Goal: Task Accomplishment & Management: Use online tool/utility

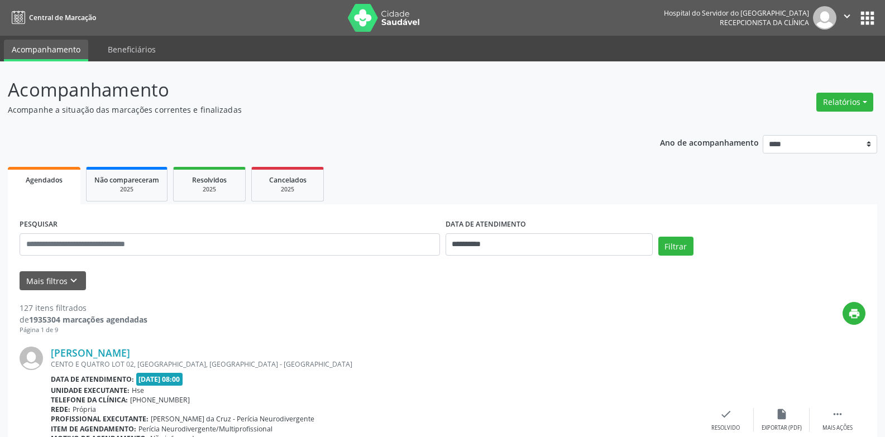
scroll to position [112, 0]
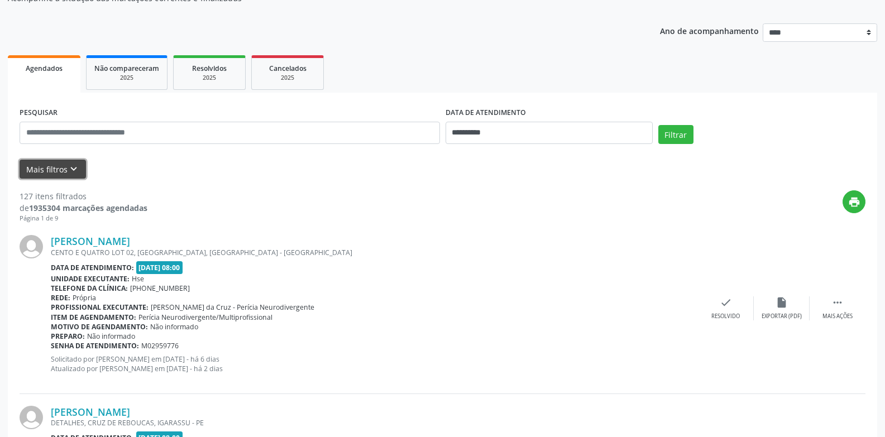
click at [45, 165] on button "Mais filtros keyboard_arrow_down" at bounding box center [53, 170] width 66 height 20
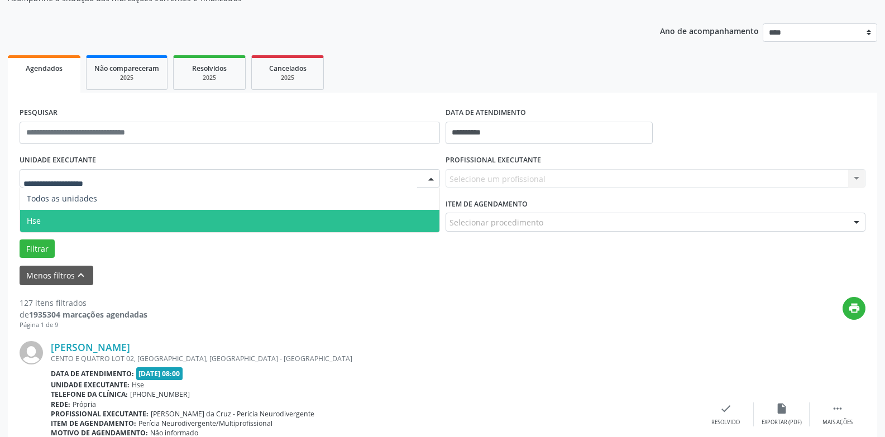
click at [59, 220] on span "Hse" at bounding box center [229, 221] width 419 height 22
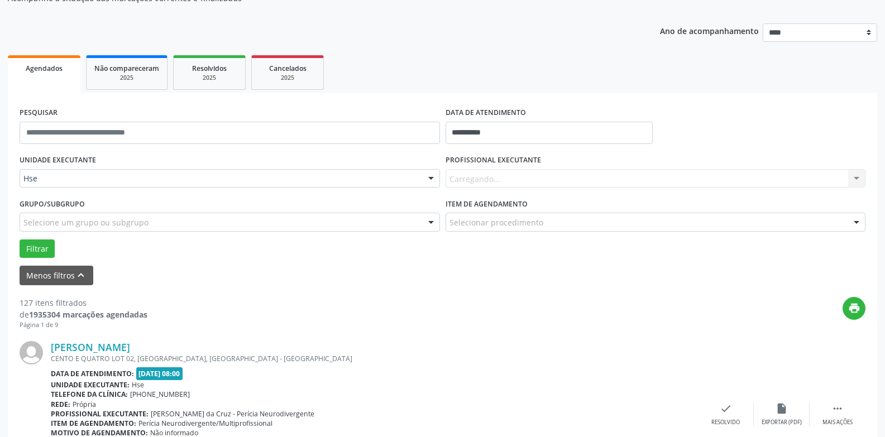
click at [542, 178] on div "Carregando... Nenhum resultado encontrado para: " " Não há nenhuma opção para s…" at bounding box center [655, 178] width 420 height 19
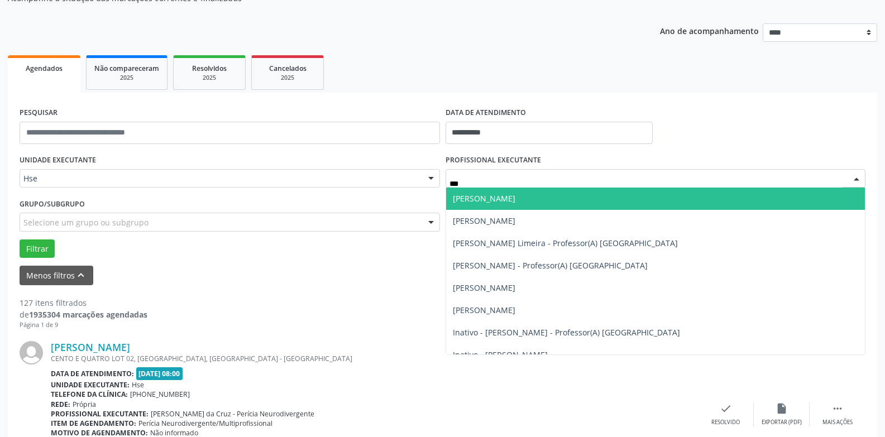
type input "****"
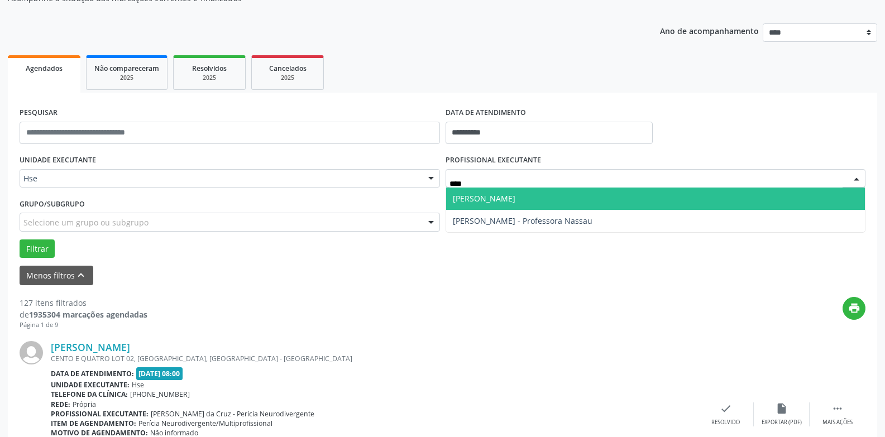
click at [480, 199] on span "[PERSON_NAME]" at bounding box center [484, 198] width 63 height 11
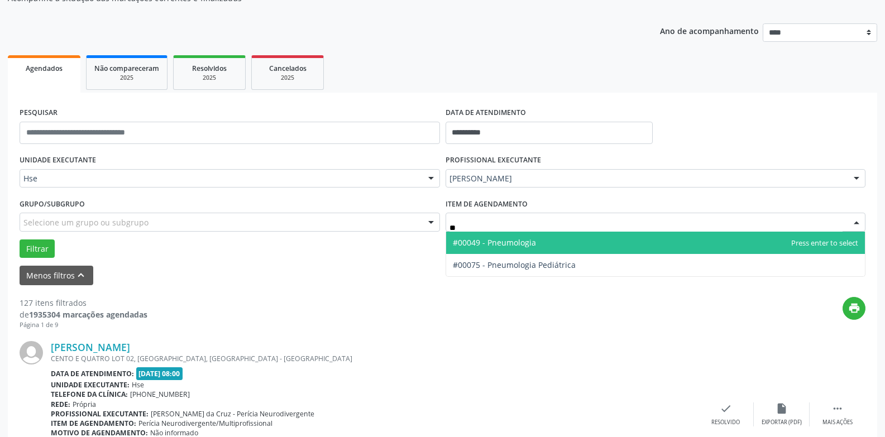
type input "***"
click at [552, 245] on span "#00049 - Pneumologia" at bounding box center [655, 243] width 419 height 22
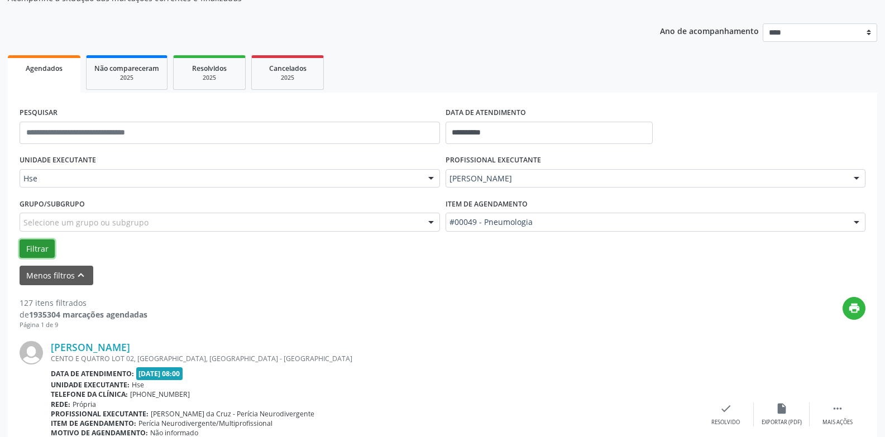
click at [33, 247] on button "Filtrar" at bounding box center [37, 248] width 35 height 19
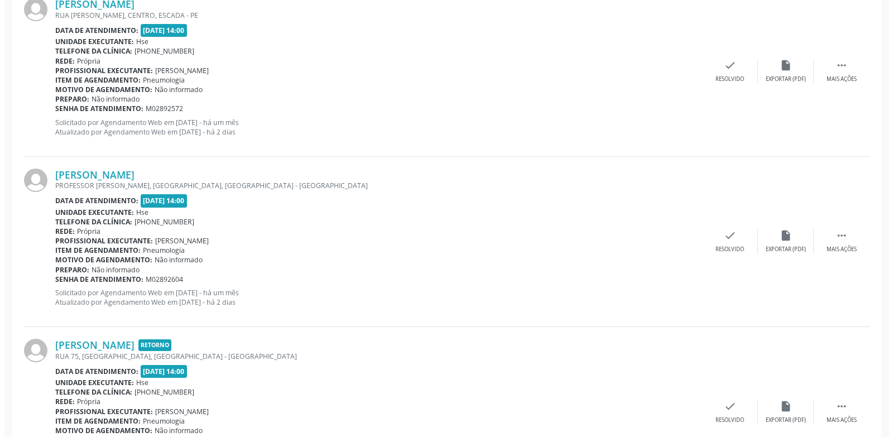
scroll to position [391, 0]
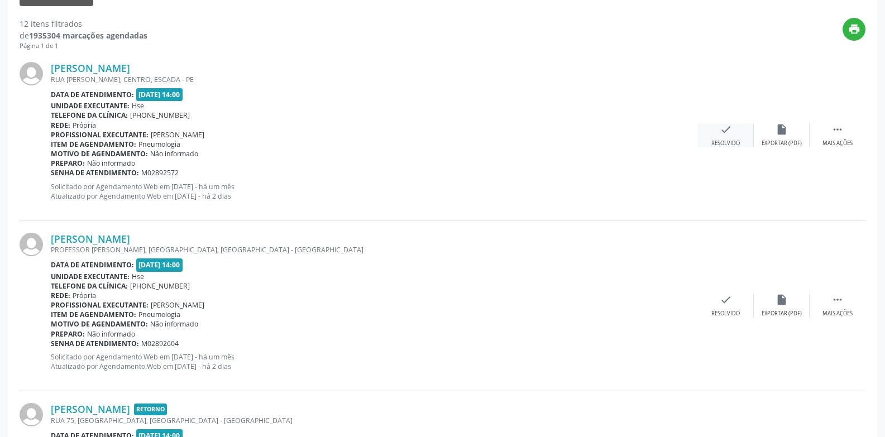
click at [720, 143] on div "Resolvido" at bounding box center [725, 144] width 28 height 8
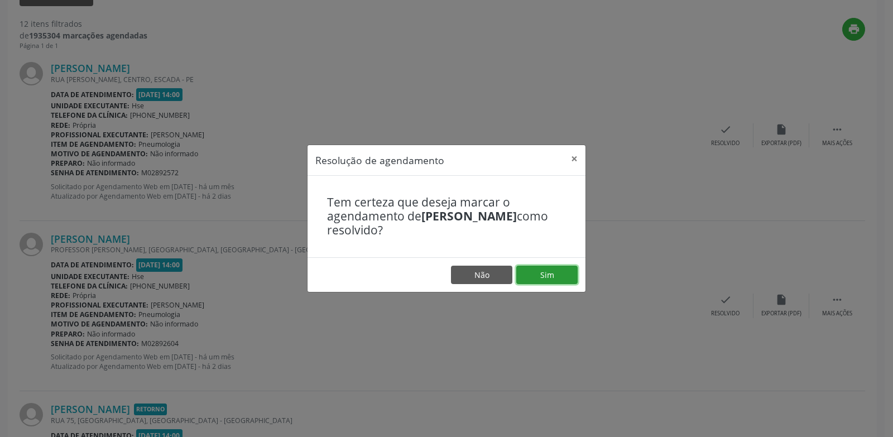
click at [534, 279] on button "Sim" at bounding box center [546, 275] width 61 height 19
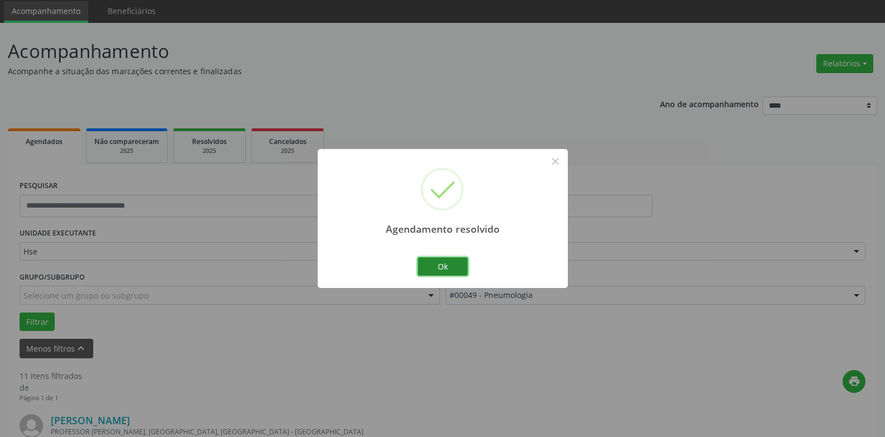
click at [453, 271] on button "Ok" at bounding box center [443, 266] width 50 height 19
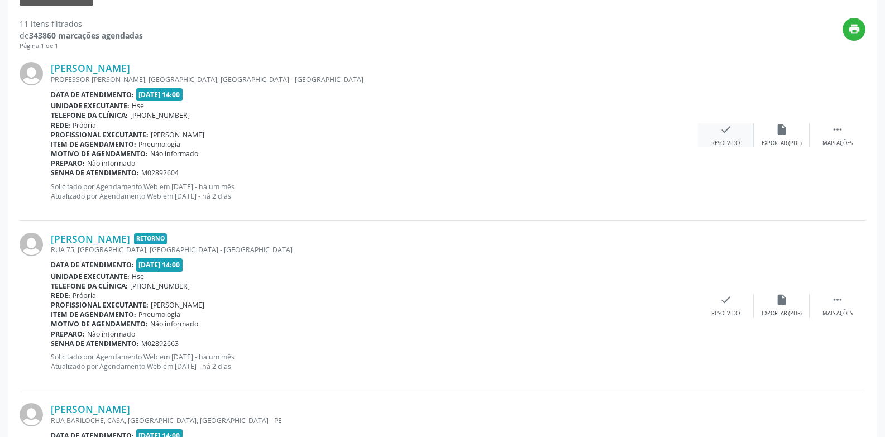
click at [727, 137] on div "check Resolvido" at bounding box center [726, 135] width 56 height 24
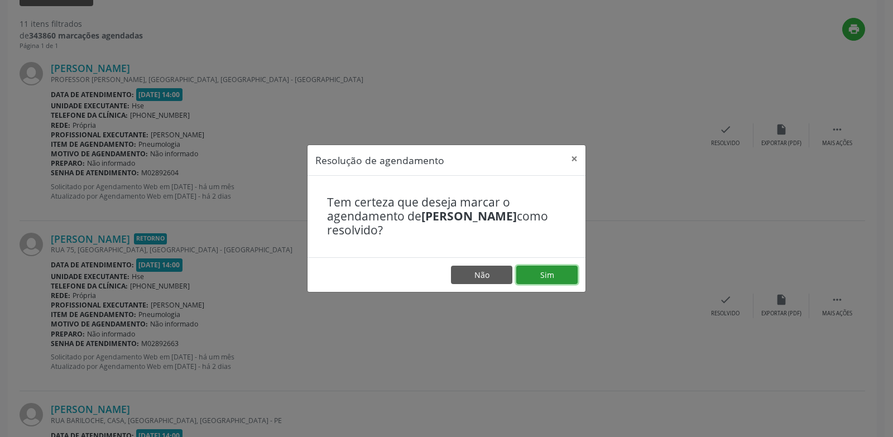
click at [558, 274] on button "Sim" at bounding box center [546, 275] width 61 height 19
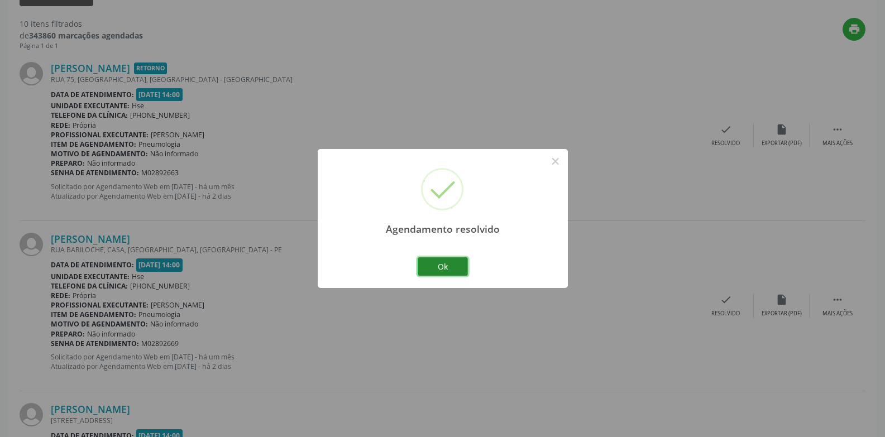
click at [434, 267] on button "Ok" at bounding box center [443, 266] width 50 height 19
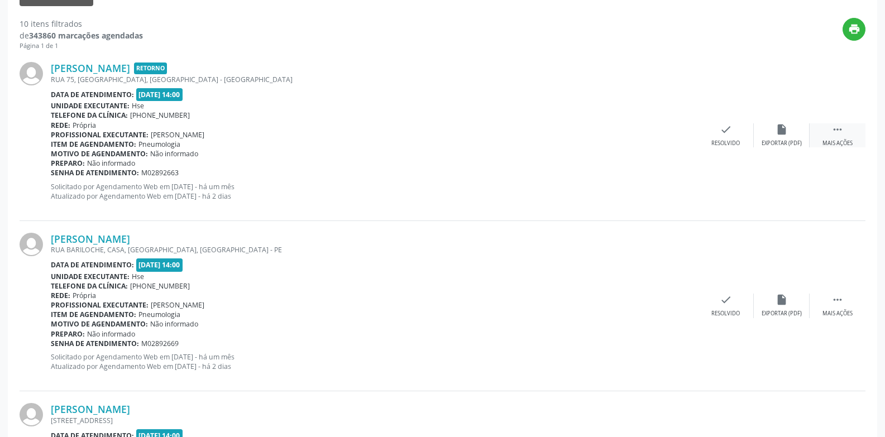
click at [842, 132] on icon "" at bounding box center [837, 129] width 12 height 12
click at [781, 139] on div "alarm_off Não compareceu" at bounding box center [782, 135] width 56 height 24
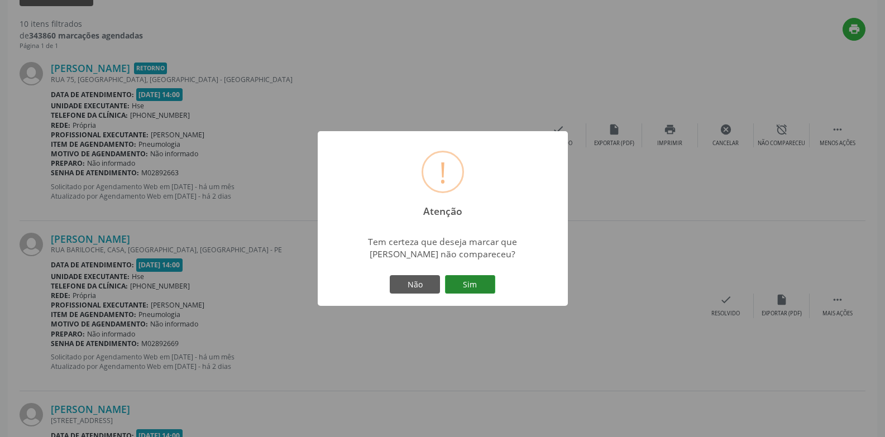
click at [486, 280] on button "Sim" at bounding box center [470, 284] width 50 height 19
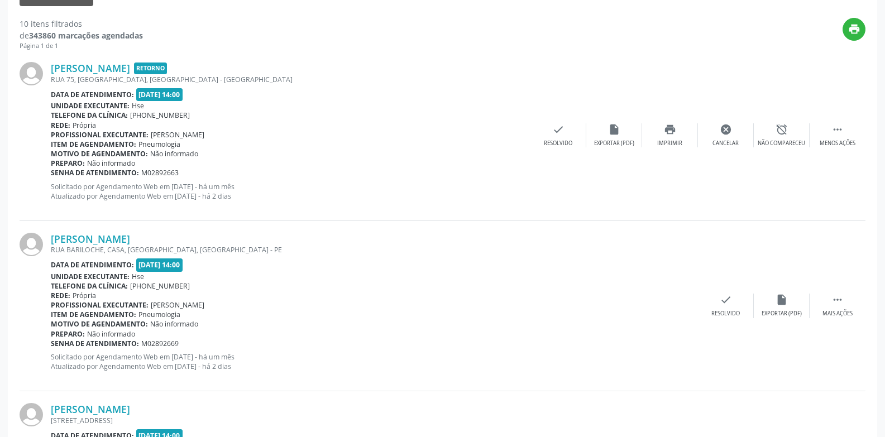
scroll to position [50, 0]
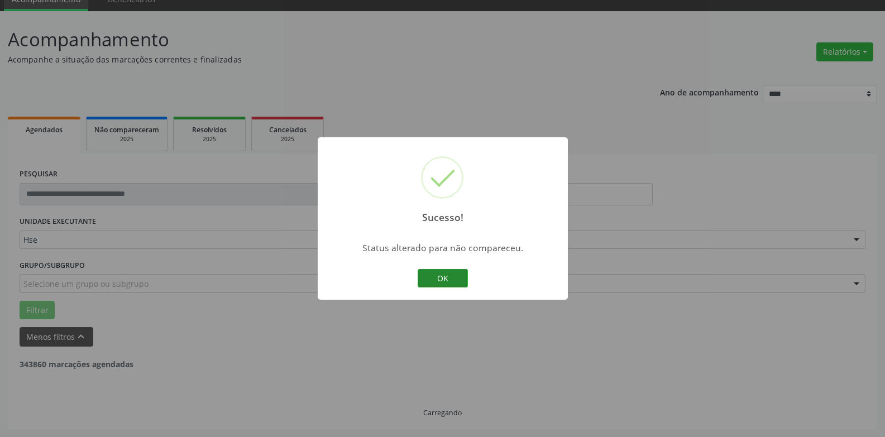
click at [456, 275] on button "OK" at bounding box center [443, 278] width 50 height 19
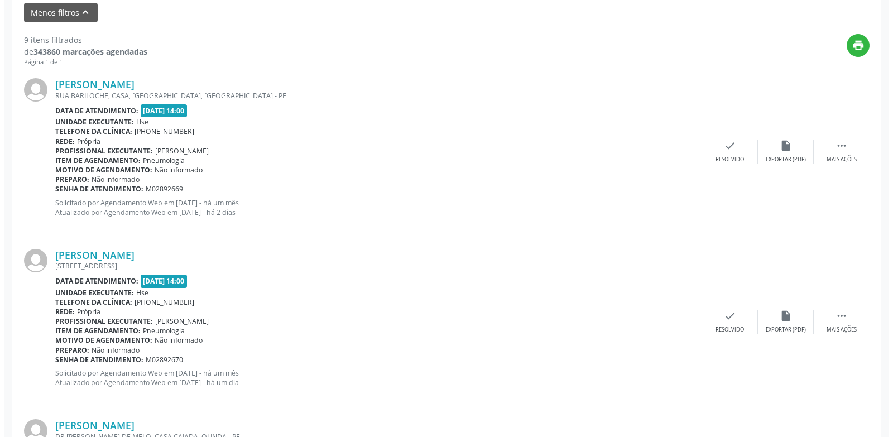
scroll to position [385, 0]
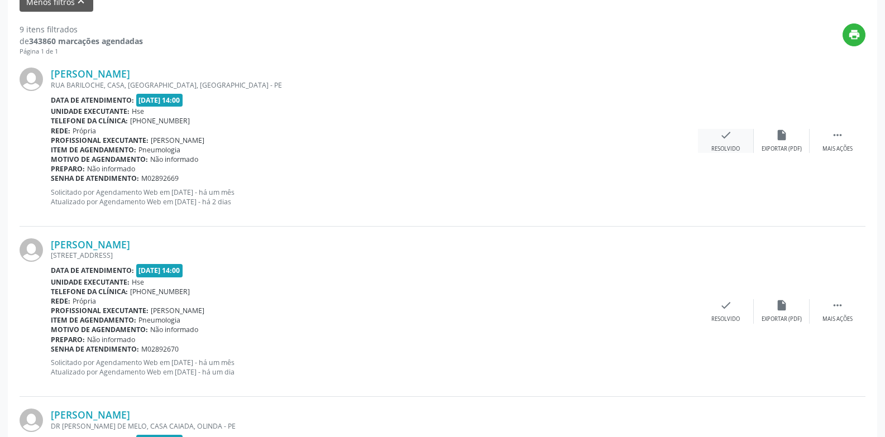
click at [723, 147] on div "Resolvido" at bounding box center [725, 149] width 28 height 8
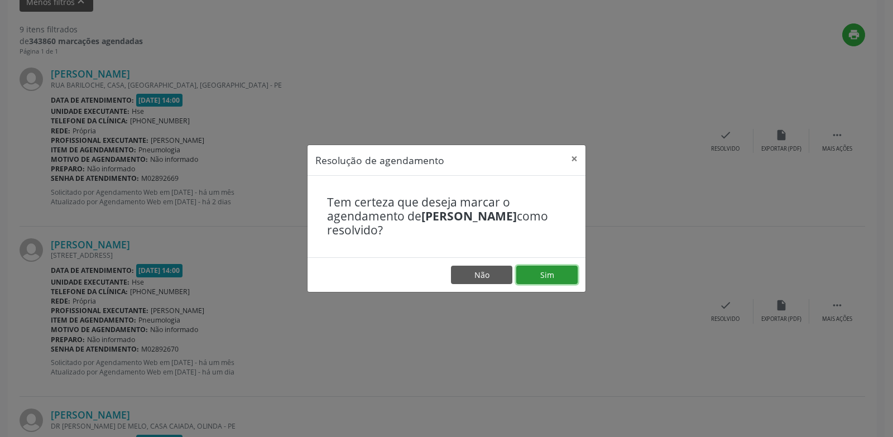
click at [554, 275] on button "Sim" at bounding box center [546, 275] width 61 height 19
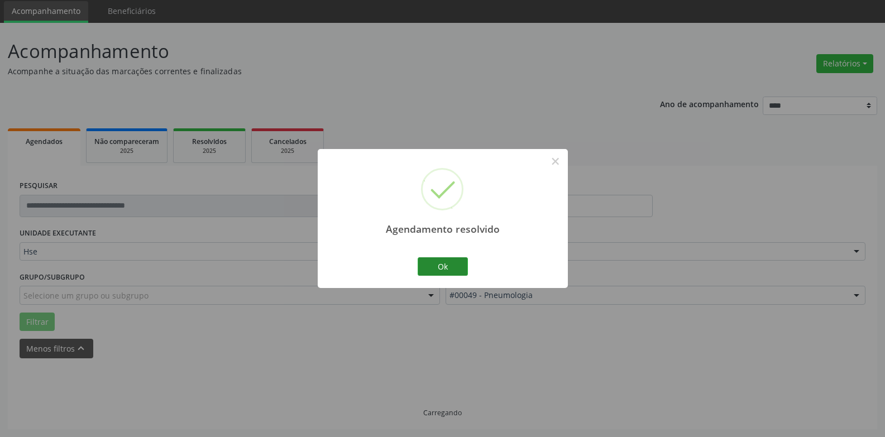
scroll to position [50, 0]
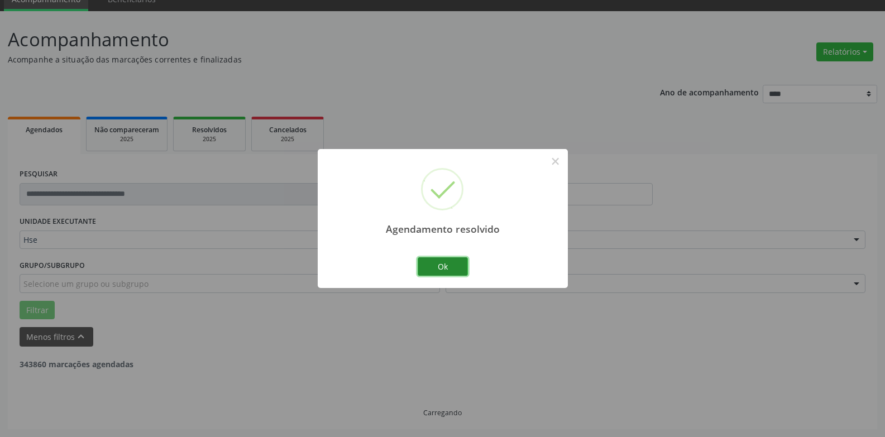
click at [437, 270] on button "Ok" at bounding box center [443, 266] width 50 height 19
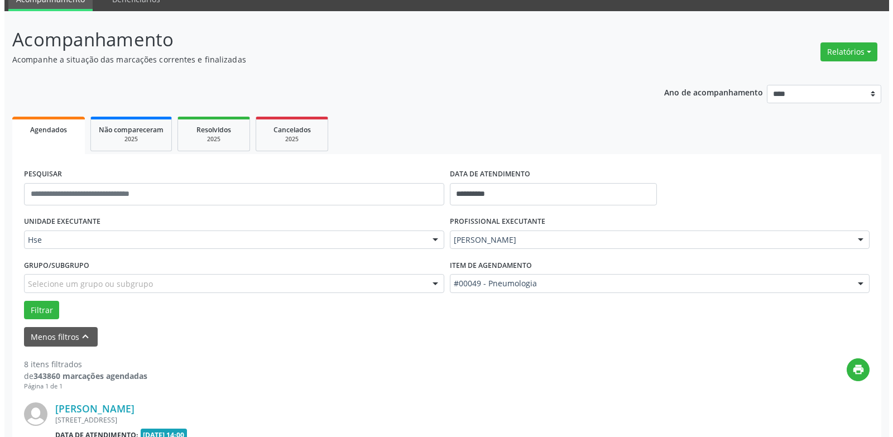
scroll to position [274, 0]
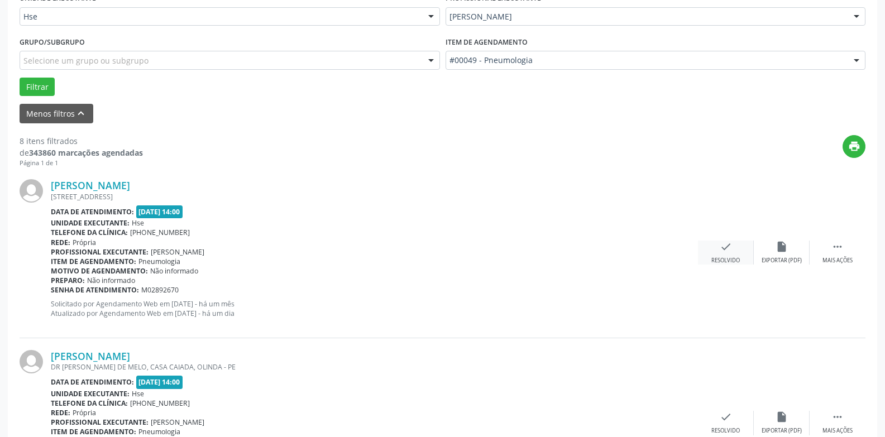
click at [722, 254] on div "check Resolvido" at bounding box center [726, 253] width 56 height 24
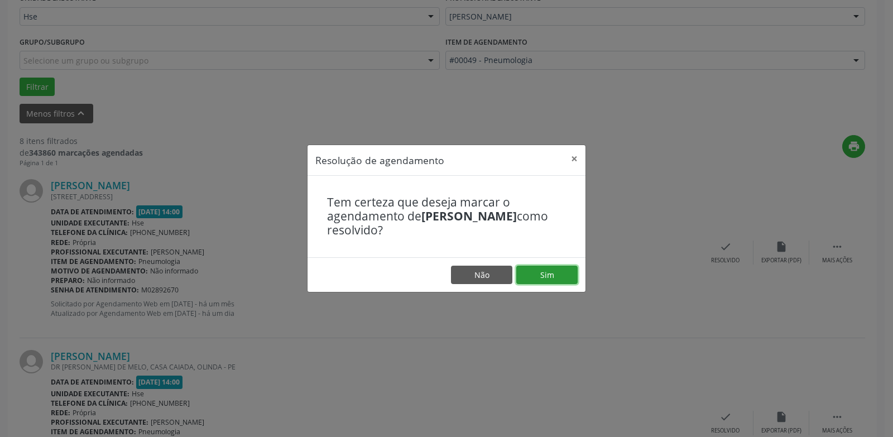
click at [564, 276] on button "Sim" at bounding box center [546, 275] width 61 height 19
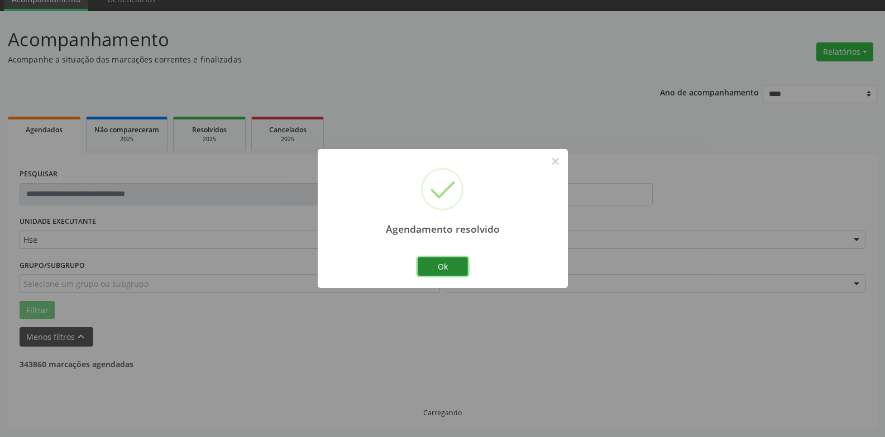
click at [454, 272] on button "Ok" at bounding box center [443, 266] width 50 height 19
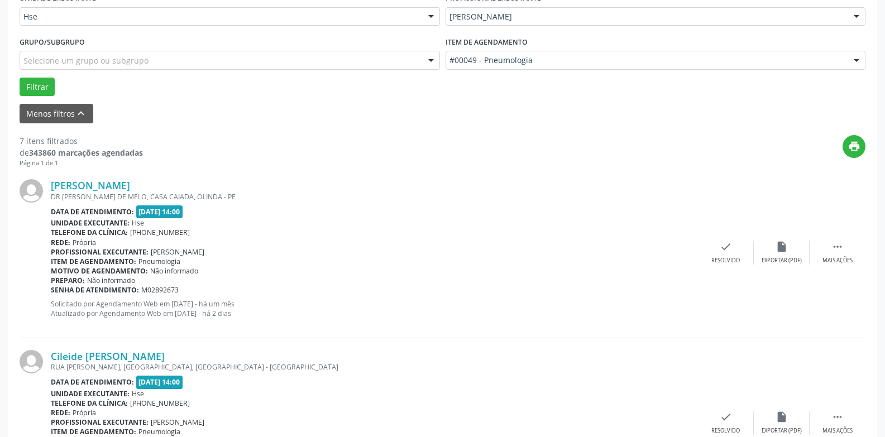
scroll to position [385, 0]
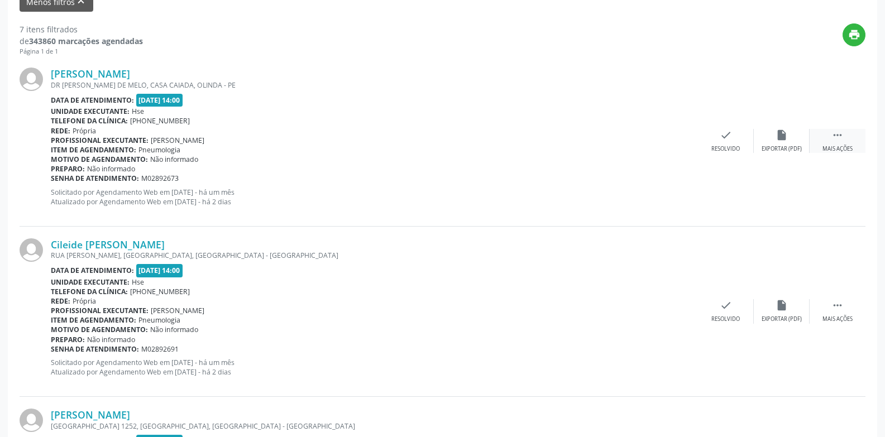
click at [832, 148] on div "Mais ações" at bounding box center [837, 149] width 30 height 8
click at [782, 148] on div "Não compareceu" at bounding box center [780, 149] width 47 height 8
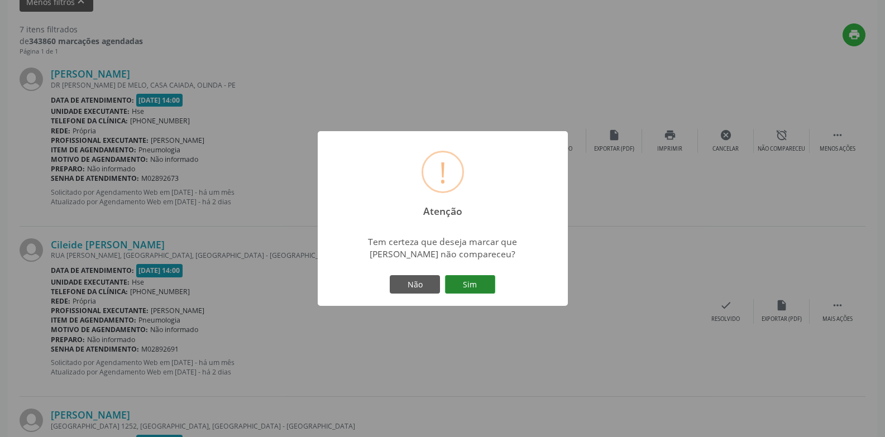
click at [479, 288] on button "Sim" at bounding box center [470, 284] width 50 height 19
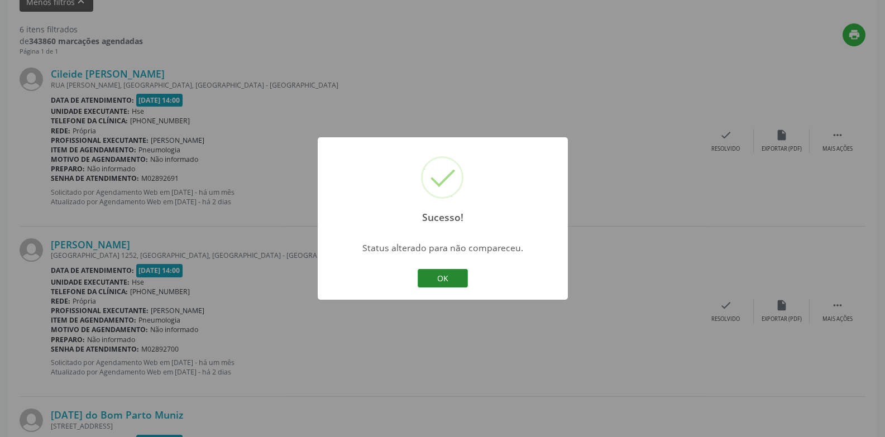
click at [452, 281] on button "OK" at bounding box center [443, 278] width 50 height 19
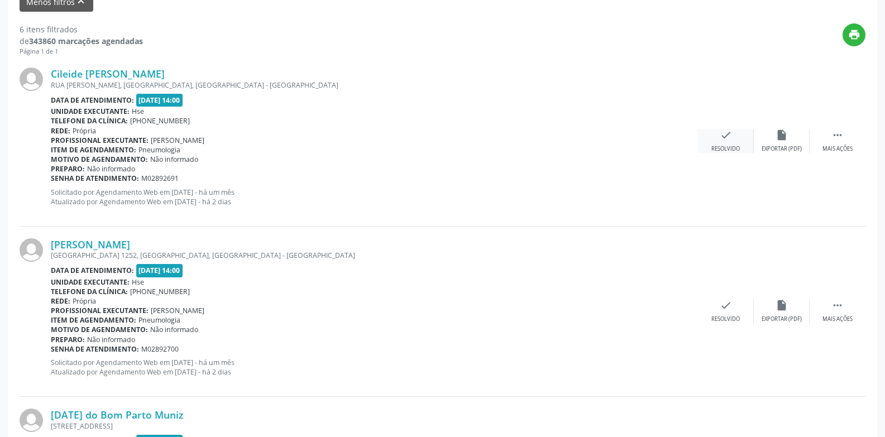
click at [725, 148] on div "Resolvido" at bounding box center [725, 149] width 28 height 8
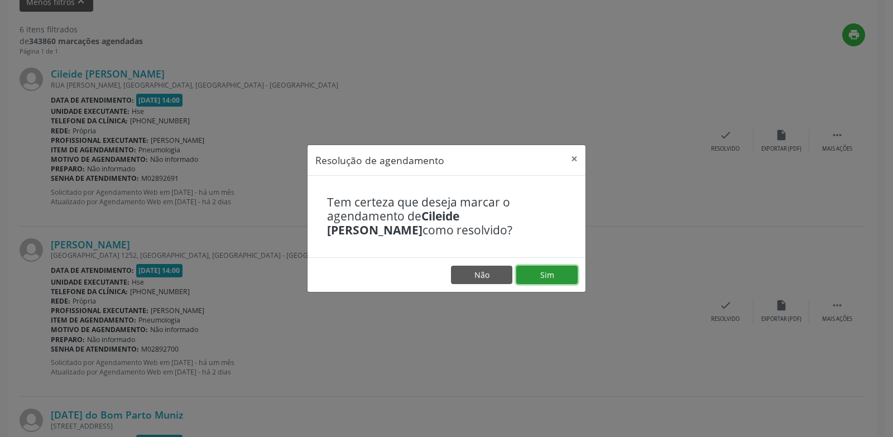
click at [544, 276] on button "Sim" at bounding box center [546, 275] width 61 height 19
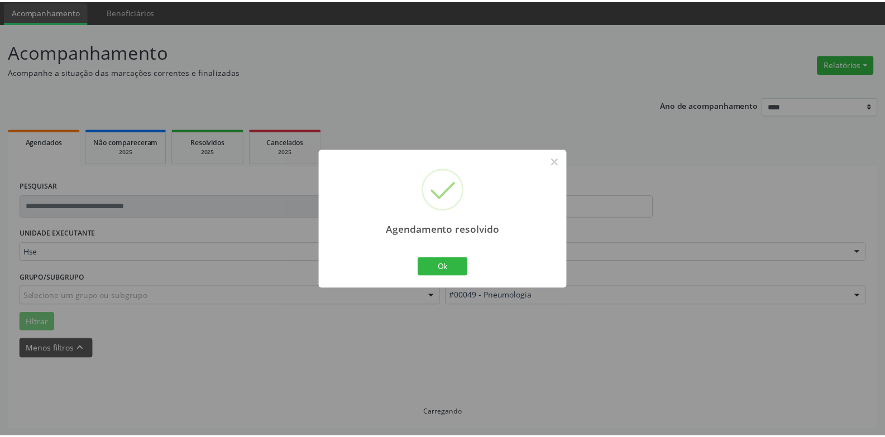
scroll to position [39, 0]
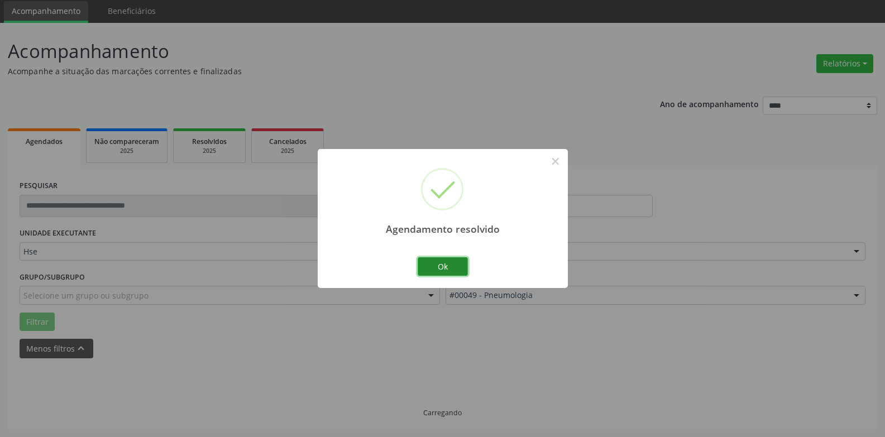
click at [435, 262] on button "Ok" at bounding box center [443, 266] width 50 height 19
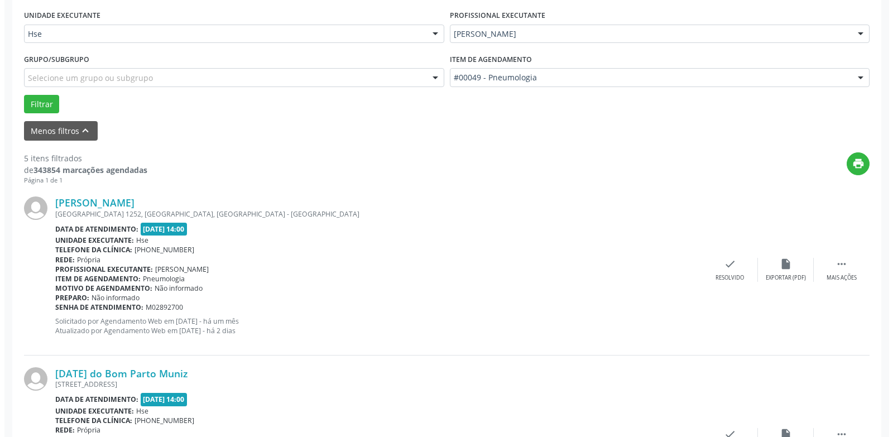
scroll to position [318, 0]
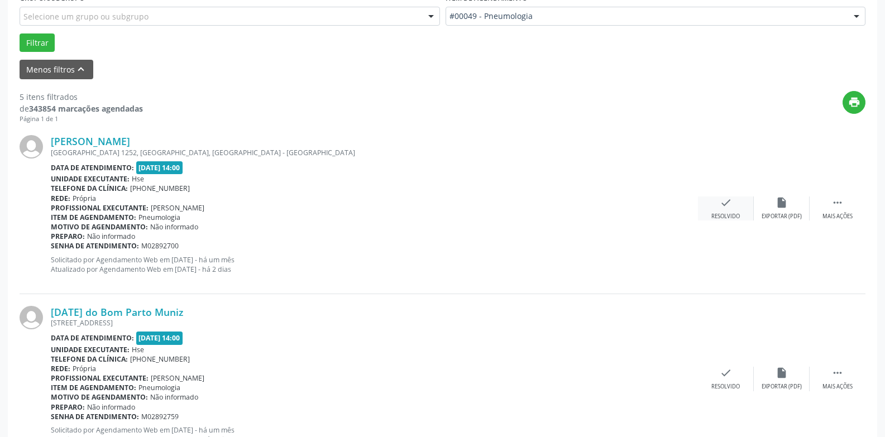
click at [725, 208] on icon "check" at bounding box center [726, 202] width 12 height 12
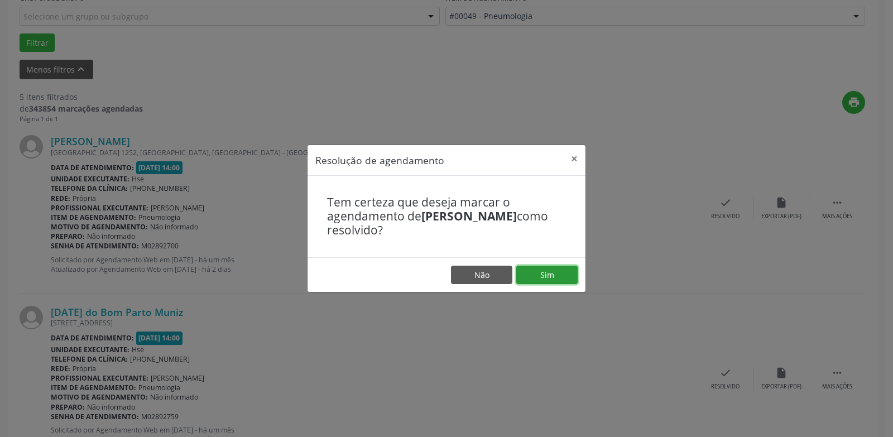
click at [553, 274] on button "Sim" at bounding box center [546, 275] width 61 height 19
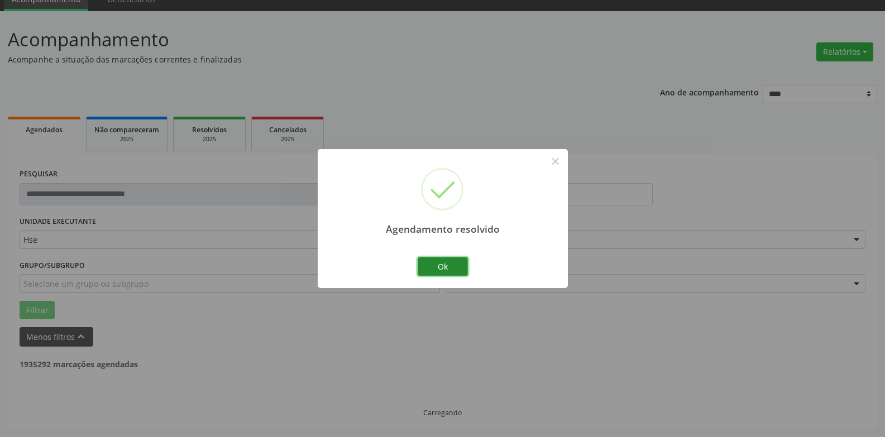
click at [443, 263] on button "Ok" at bounding box center [443, 266] width 50 height 19
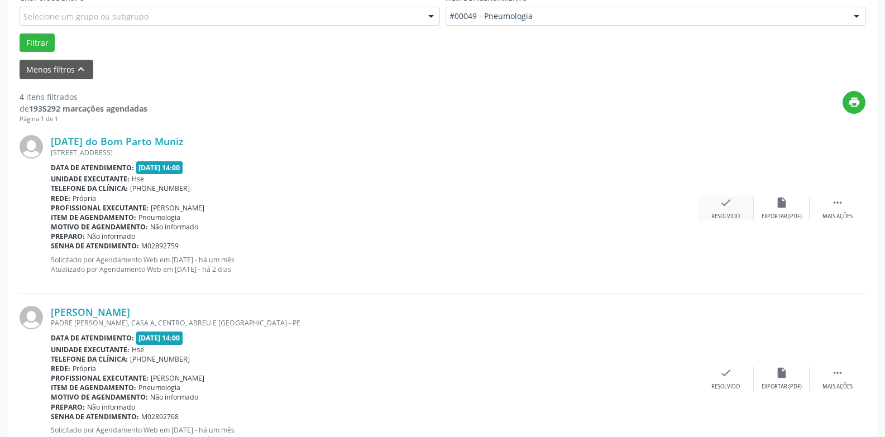
click at [728, 211] on div "check Resolvido" at bounding box center [726, 208] width 56 height 24
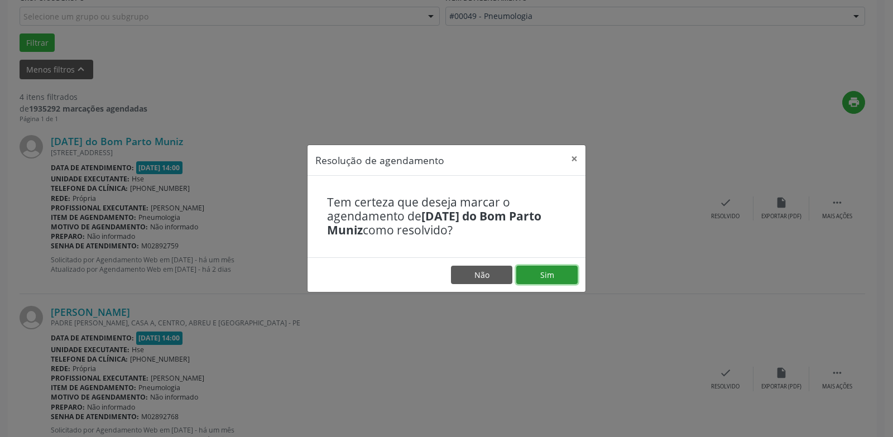
click at [550, 281] on button "Sim" at bounding box center [546, 275] width 61 height 19
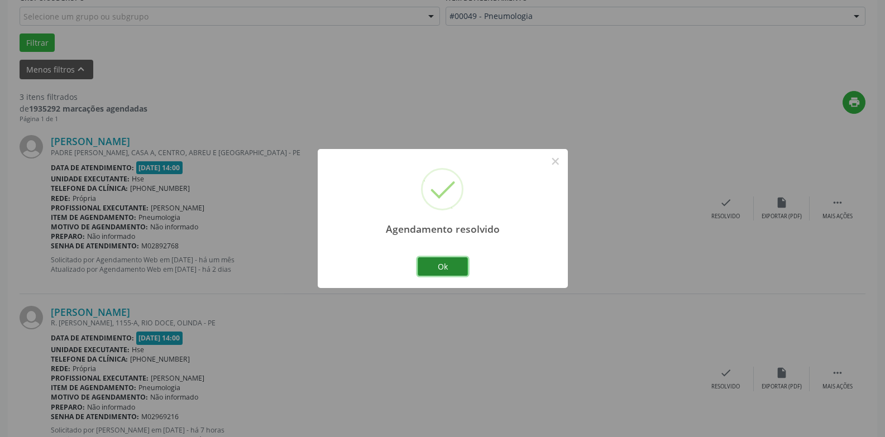
click at [431, 265] on button "Ok" at bounding box center [443, 266] width 50 height 19
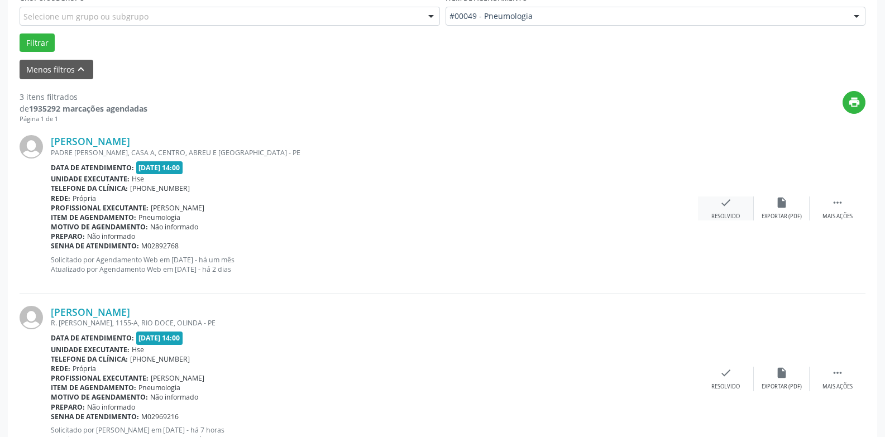
click at [731, 213] on div "Resolvido" at bounding box center [725, 217] width 28 height 8
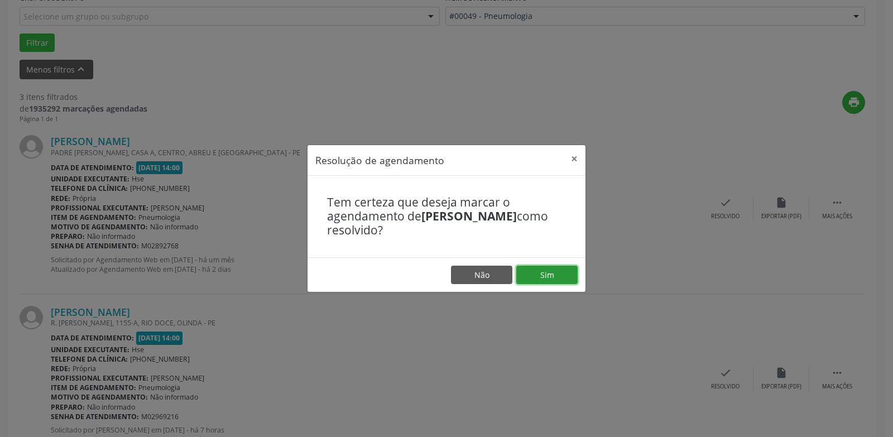
click at [559, 276] on button "Sim" at bounding box center [546, 275] width 61 height 19
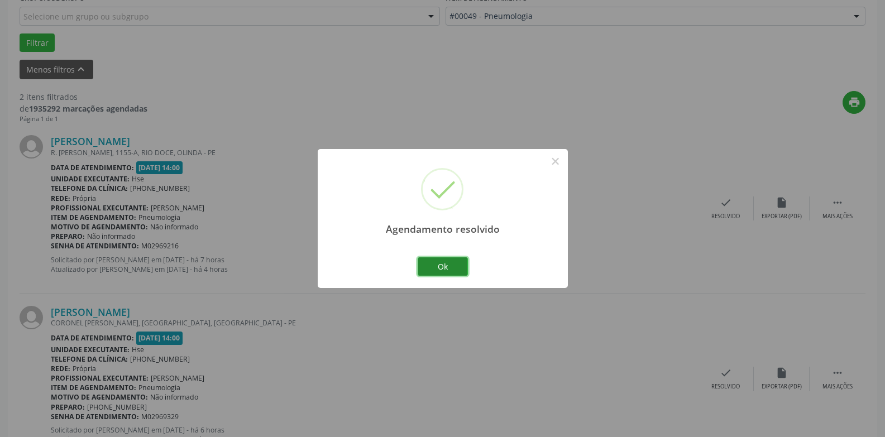
click at [452, 275] on button "Ok" at bounding box center [443, 266] width 50 height 19
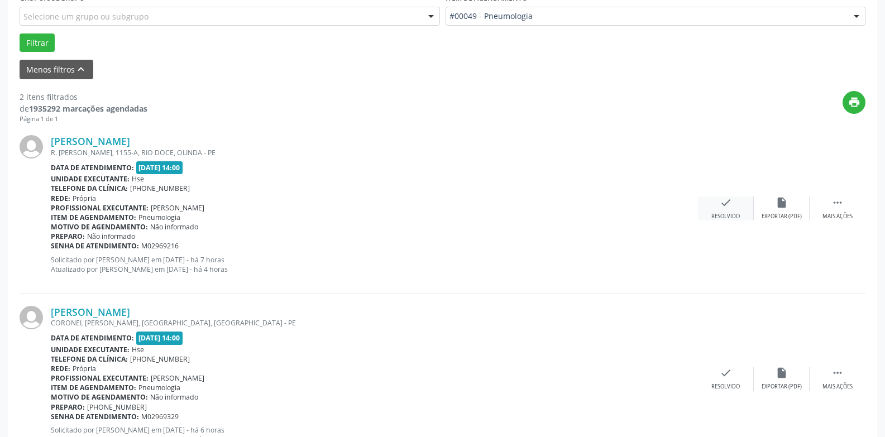
click at [727, 210] on div "check Resolvido" at bounding box center [726, 208] width 56 height 24
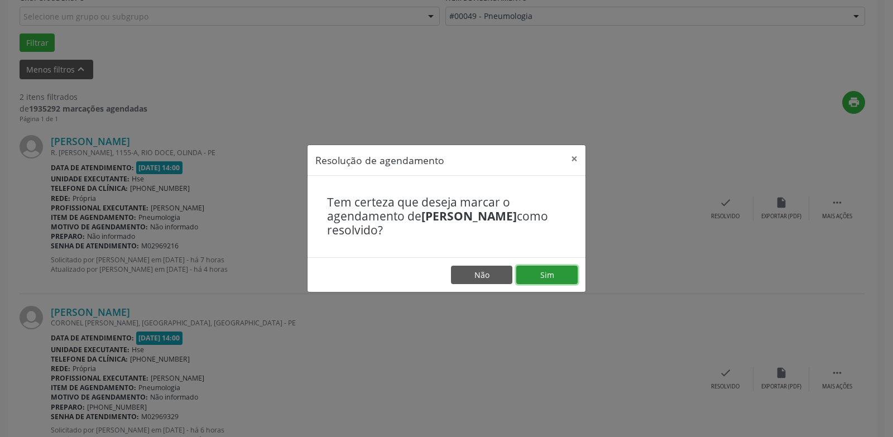
click at [562, 272] on button "Sim" at bounding box center [546, 275] width 61 height 19
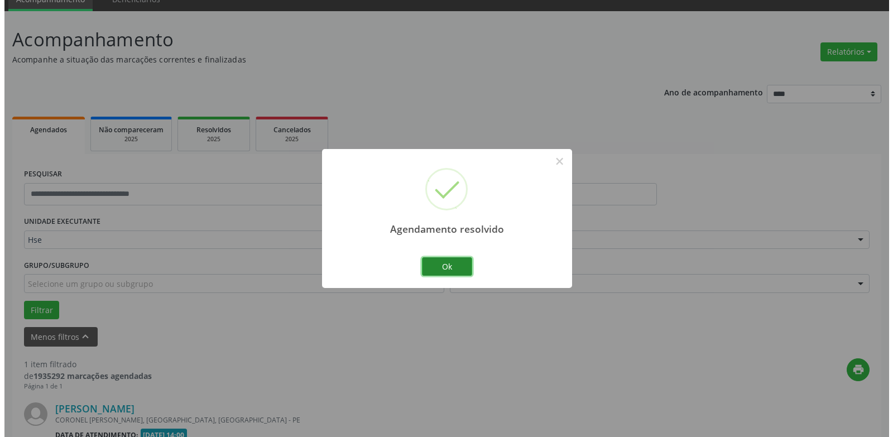
scroll to position [194, 0]
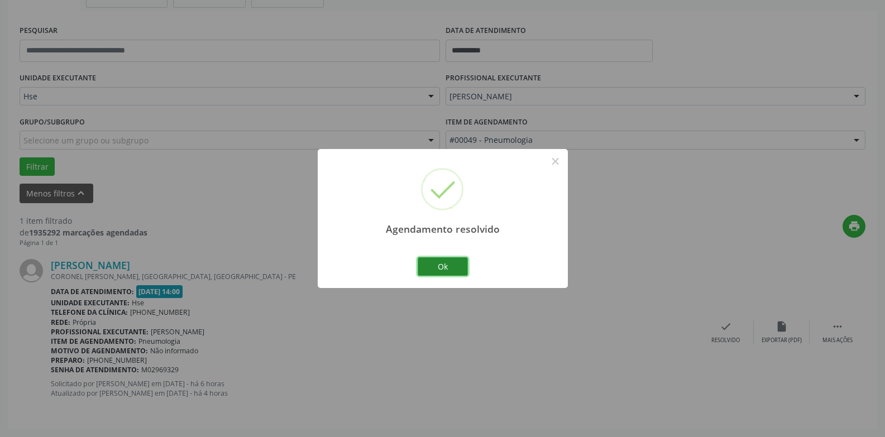
click at [423, 263] on button "Ok" at bounding box center [443, 266] width 50 height 19
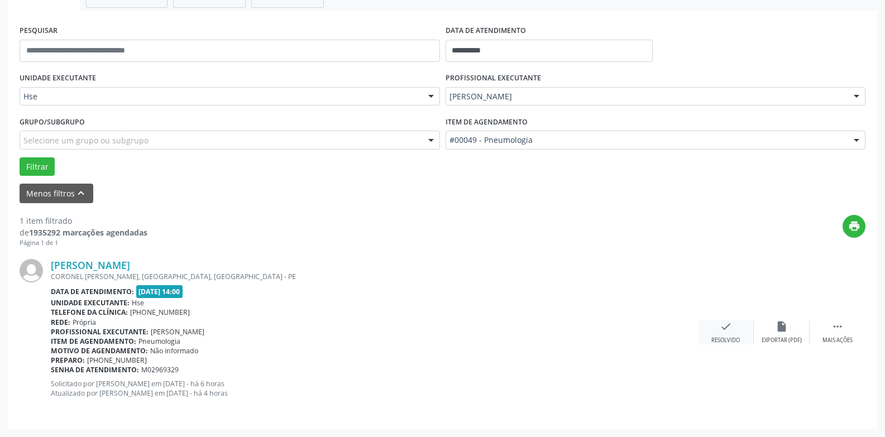
click at [729, 334] on div "check Resolvido" at bounding box center [726, 332] width 56 height 24
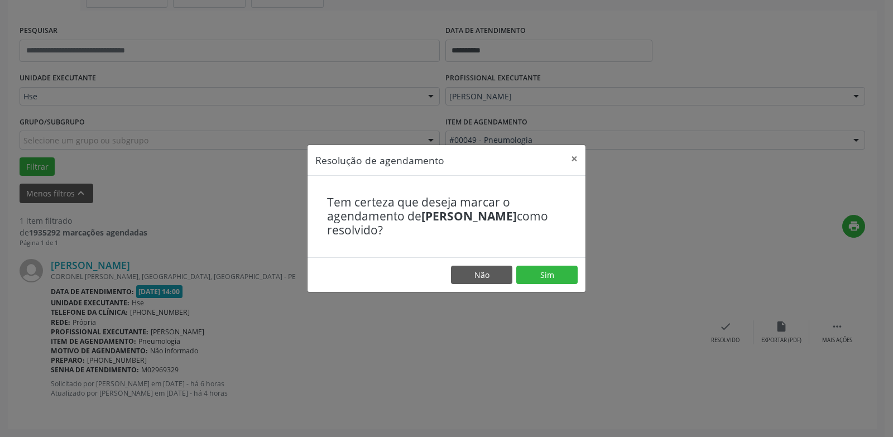
click at [552, 285] on footer "Não Sim" at bounding box center [447, 274] width 278 height 35
click at [552, 281] on button "Sim" at bounding box center [546, 275] width 61 height 19
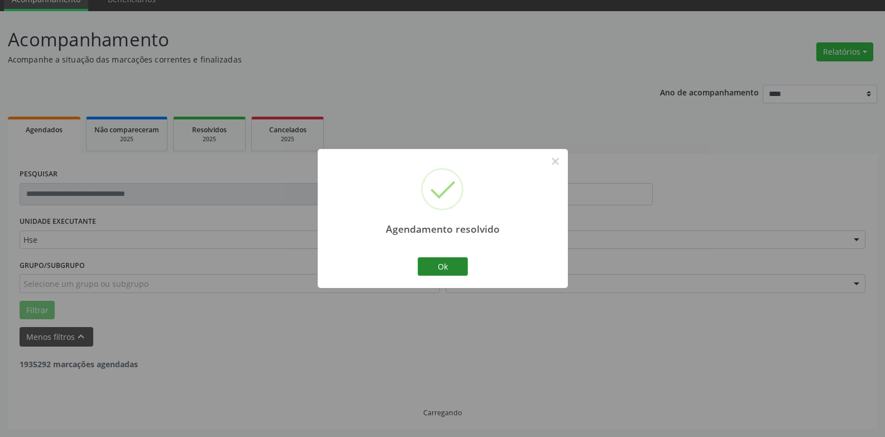
scroll to position [15, 0]
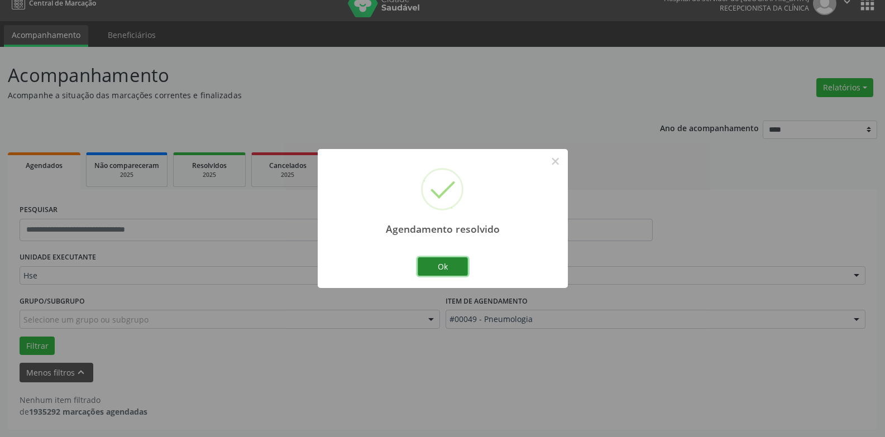
click at [442, 265] on button "Ok" at bounding box center [443, 266] width 50 height 19
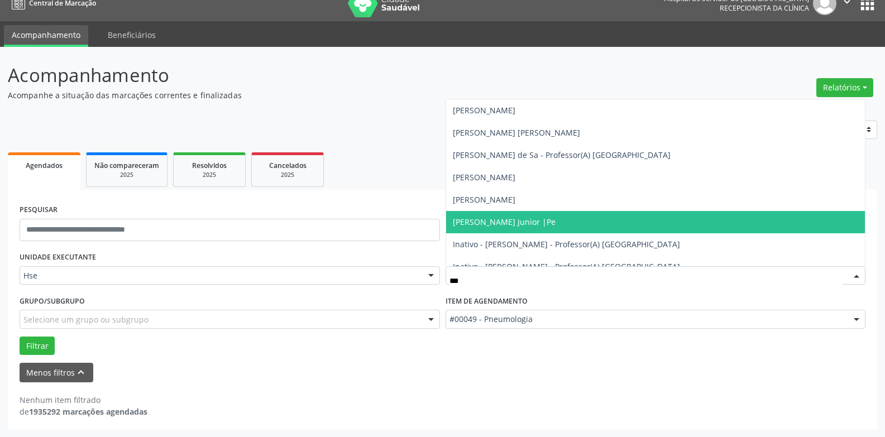
type input "****"
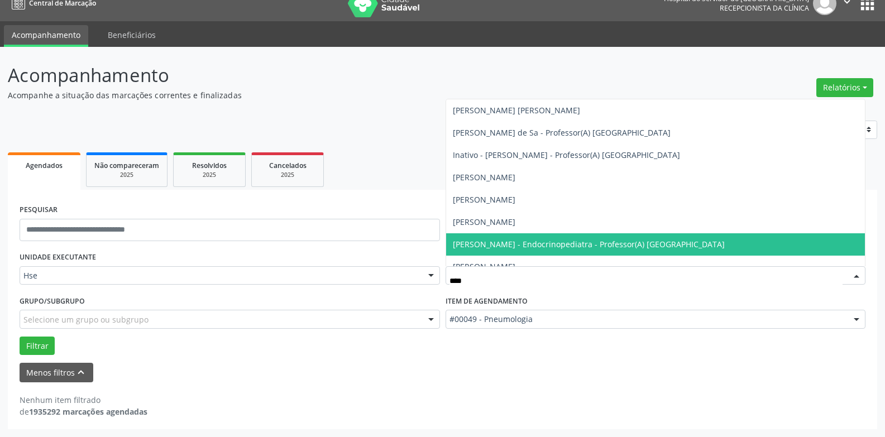
click at [553, 249] on span "[PERSON_NAME] - Endocrinopediatra - Professor(A) [GEOGRAPHIC_DATA]" at bounding box center [589, 244] width 272 height 11
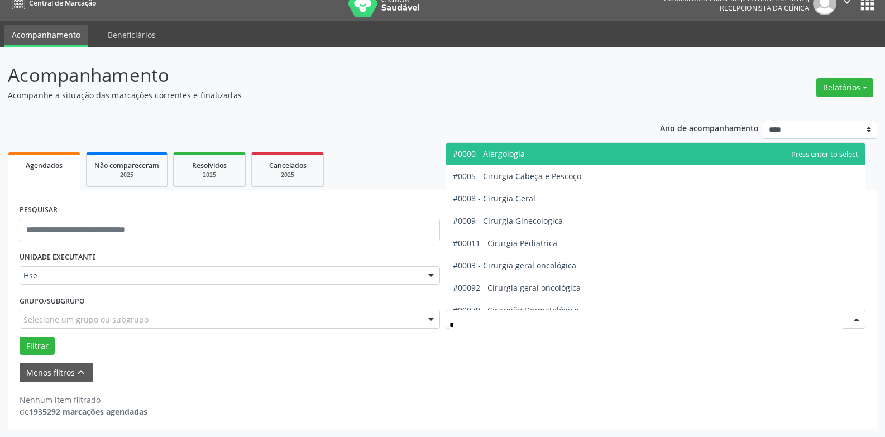
type input "**"
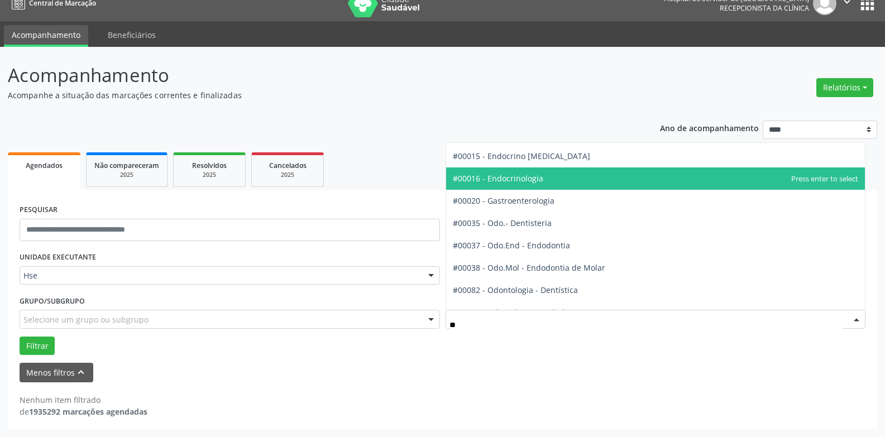
scroll to position [112, 0]
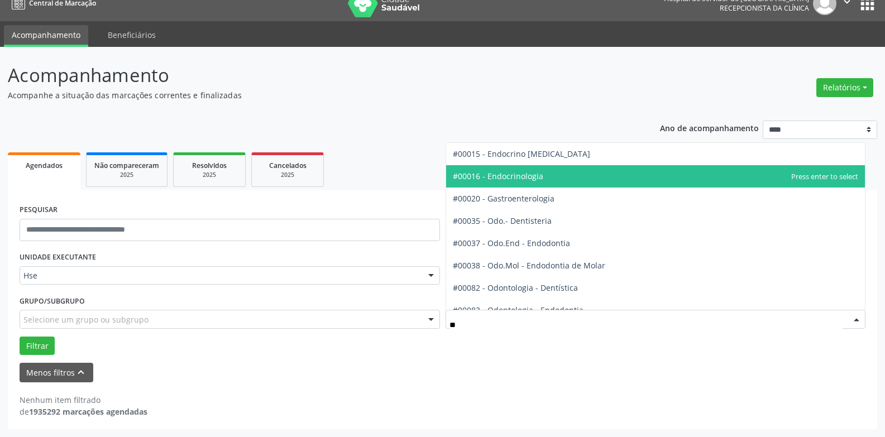
click at [535, 179] on span "#00016 - Endocrinologia" at bounding box center [498, 176] width 90 height 11
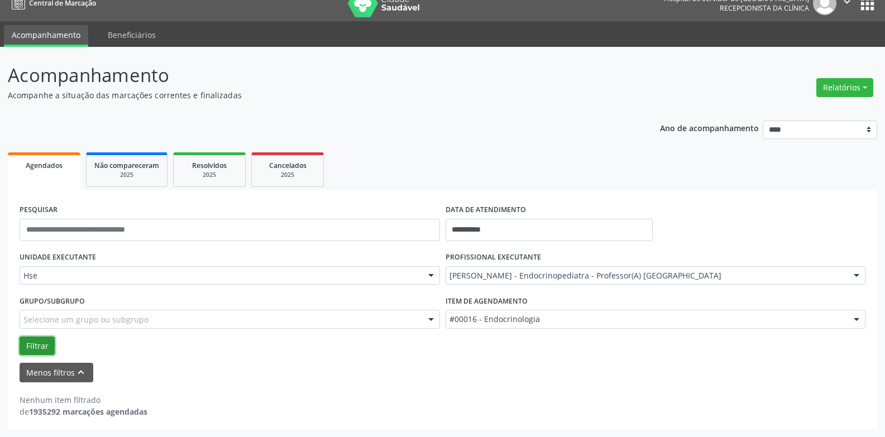
click at [35, 346] on button "Filtrar" at bounding box center [37, 346] width 35 height 19
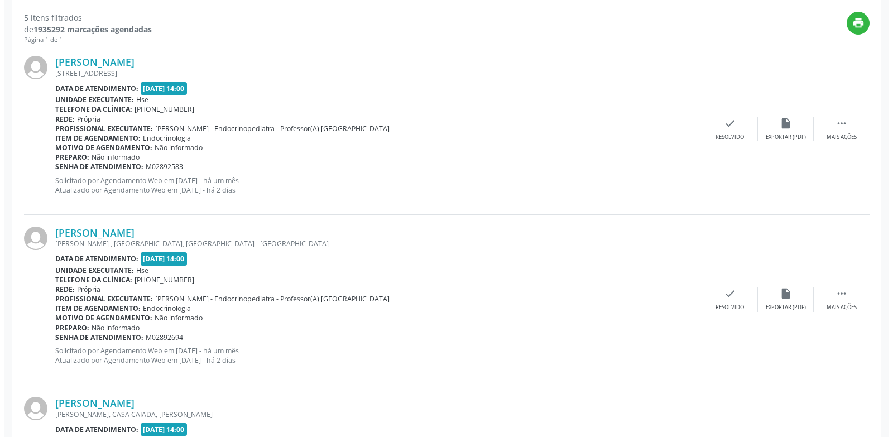
scroll to position [405, 0]
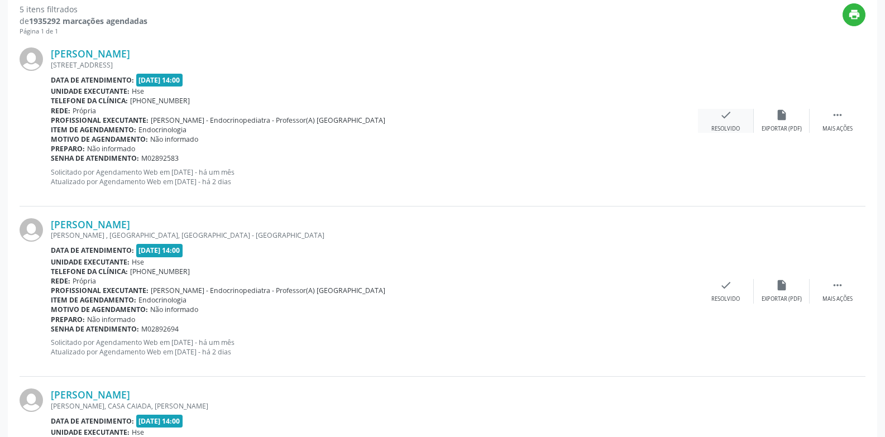
click at [730, 120] on icon "check" at bounding box center [726, 115] width 12 height 12
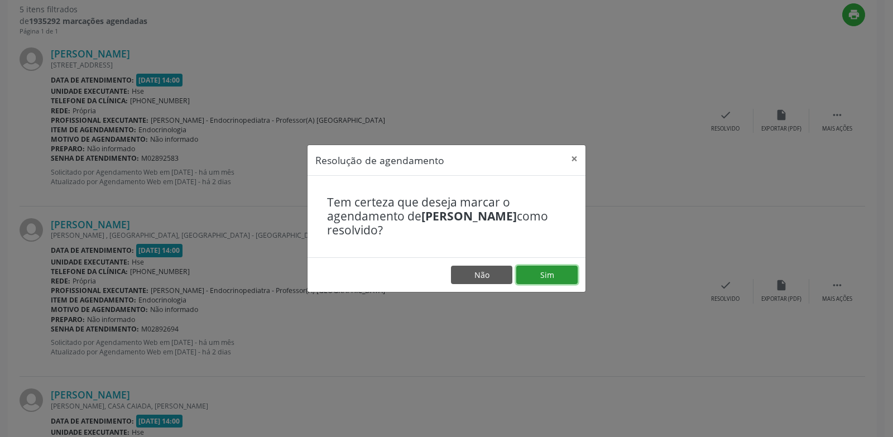
click at [569, 275] on button "Sim" at bounding box center [546, 275] width 61 height 19
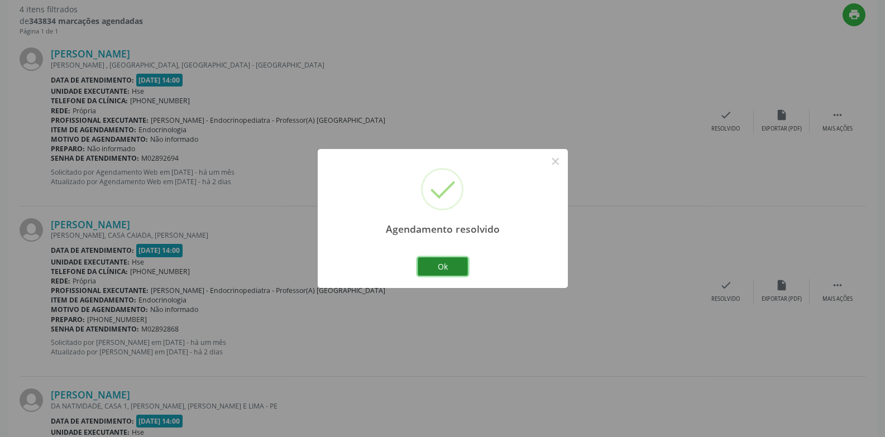
click at [435, 264] on button "Ok" at bounding box center [443, 266] width 50 height 19
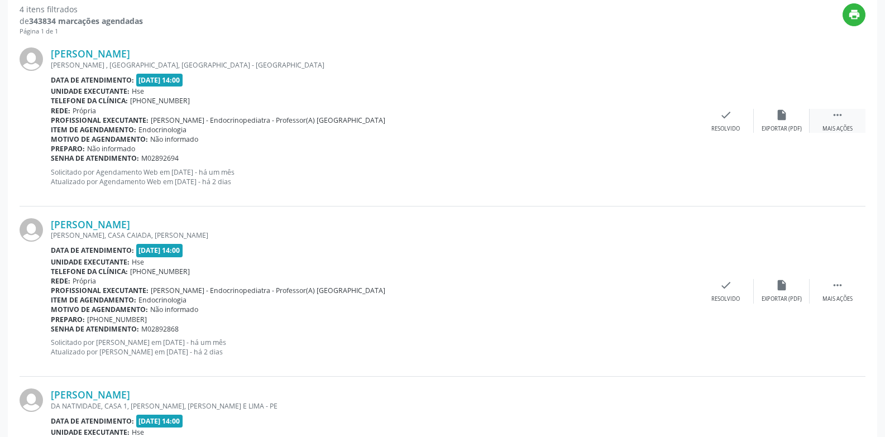
click at [832, 122] on div " Mais ações" at bounding box center [837, 121] width 56 height 24
click at [780, 124] on div "alarm_off Não compareceu" at bounding box center [782, 121] width 56 height 24
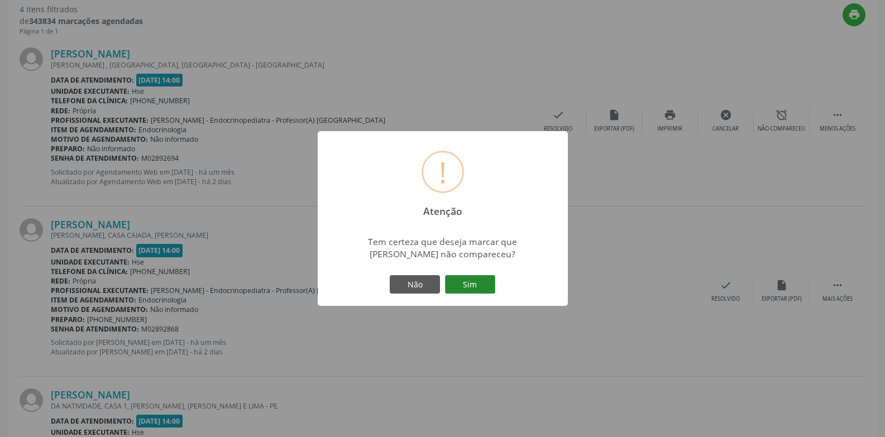
click at [473, 286] on button "Sim" at bounding box center [470, 284] width 50 height 19
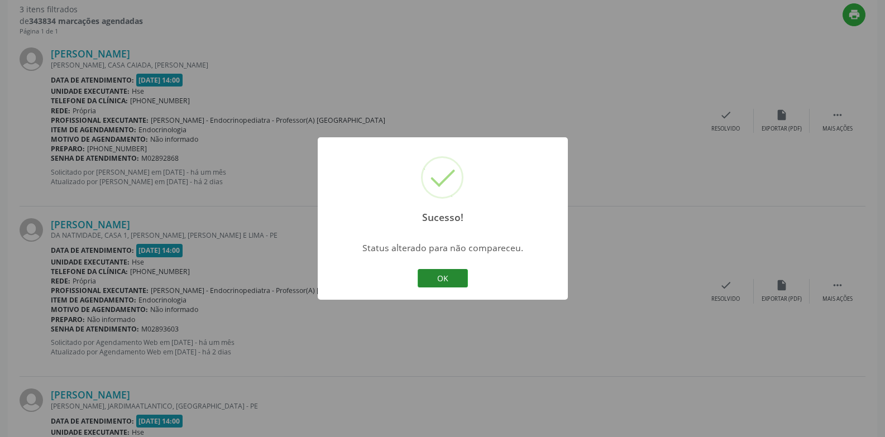
click at [457, 275] on button "OK" at bounding box center [443, 278] width 50 height 19
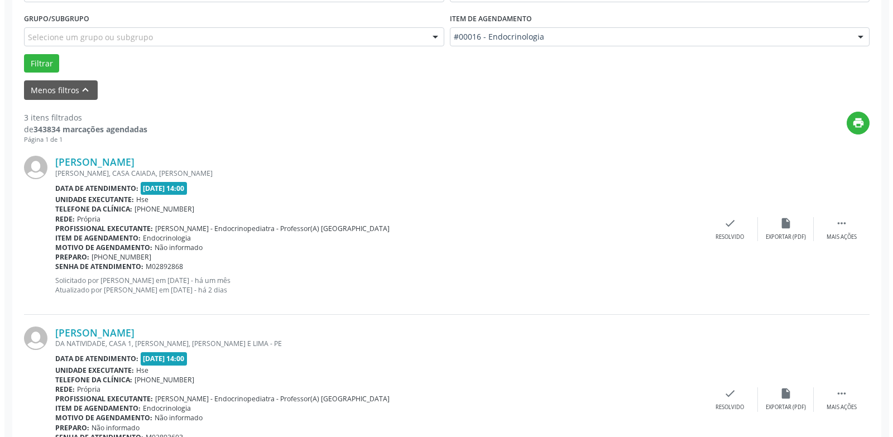
scroll to position [349, 0]
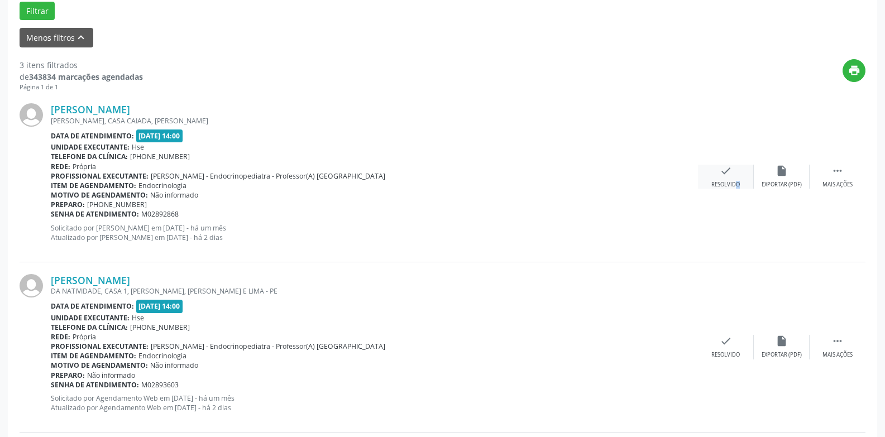
click at [730, 181] on div "Resolvido" at bounding box center [725, 185] width 28 height 8
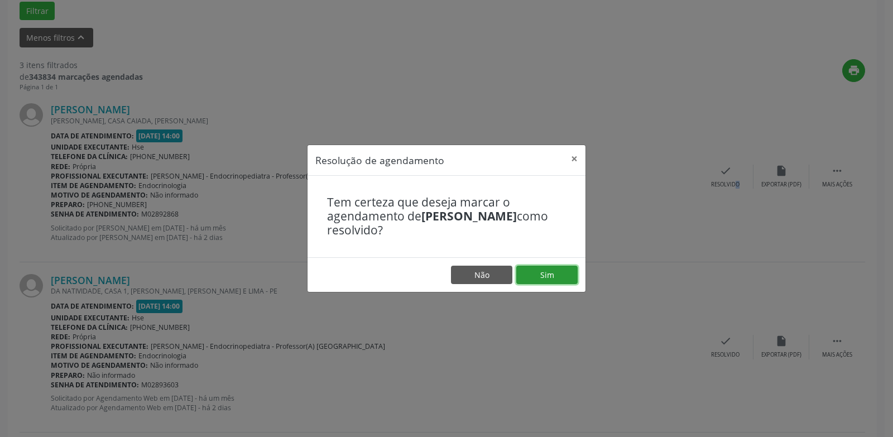
click at [548, 277] on button "Sim" at bounding box center [546, 275] width 61 height 19
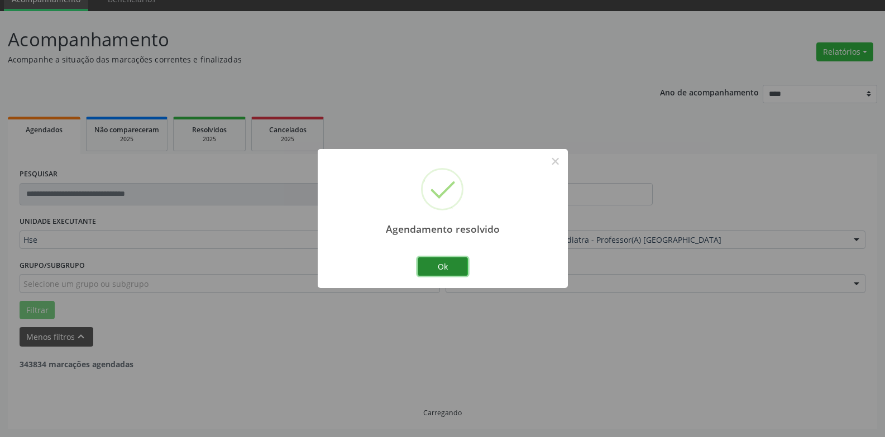
click at [455, 271] on button "Ok" at bounding box center [443, 266] width 50 height 19
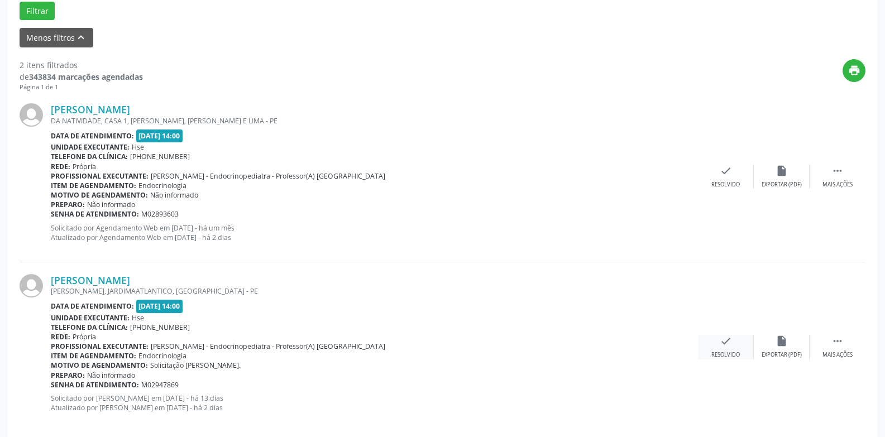
click at [733, 357] on div "Resolvido" at bounding box center [725, 355] width 28 height 8
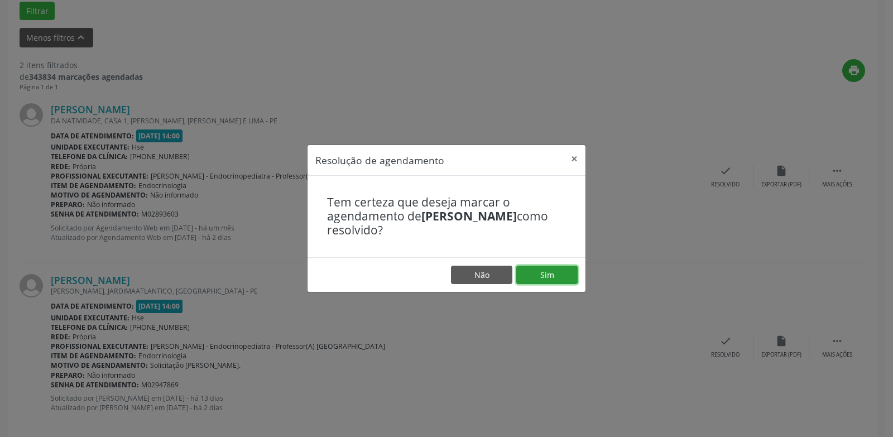
click at [541, 271] on button "Sim" at bounding box center [546, 275] width 61 height 19
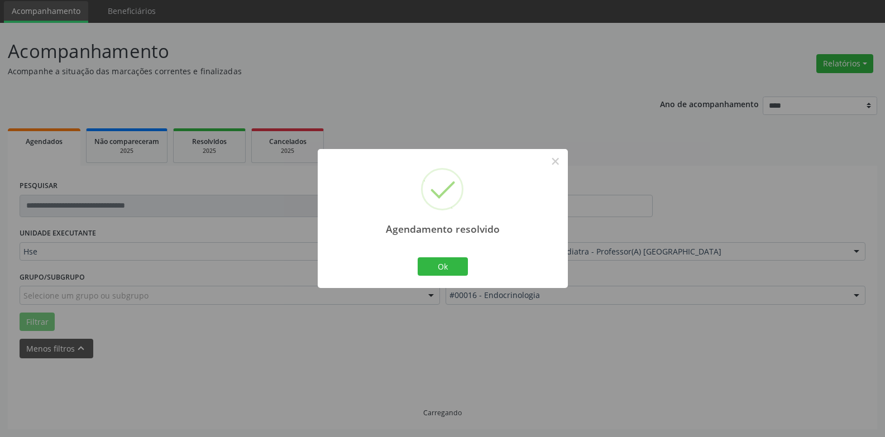
scroll to position [194, 0]
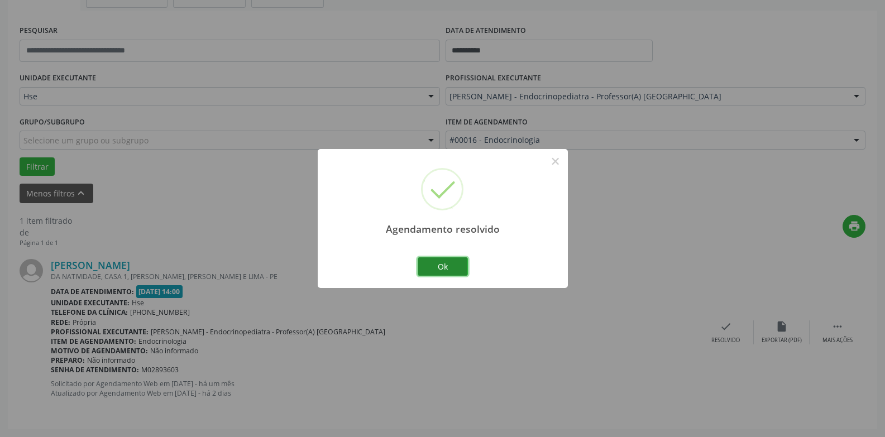
click at [437, 263] on button "Ok" at bounding box center [443, 266] width 50 height 19
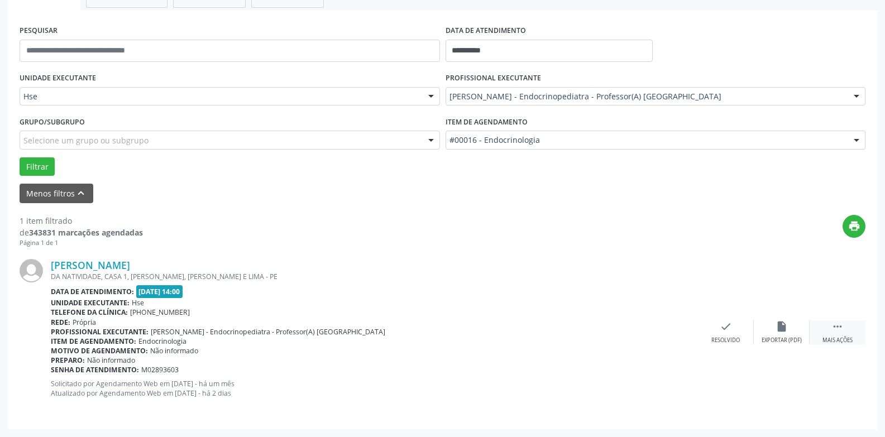
click at [841, 338] on div "Mais ações" at bounding box center [837, 341] width 30 height 8
click at [772, 324] on div "alarm_off Não compareceu" at bounding box center [782, 332] width 56 height 24
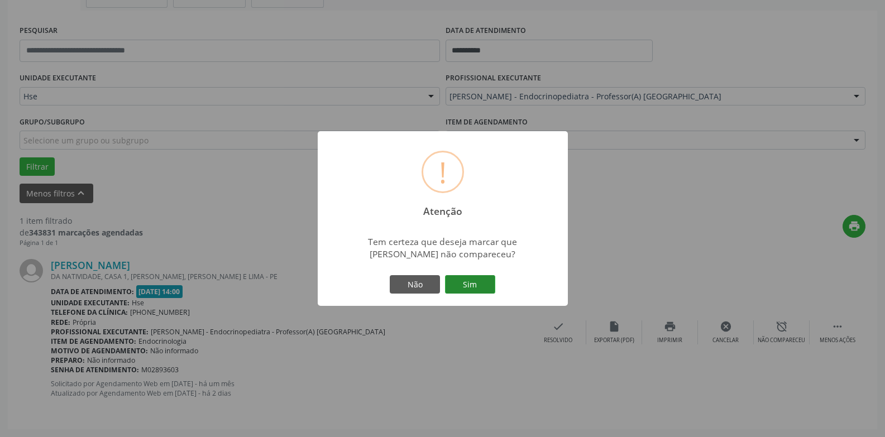
click at [472, 281] on button "Sim" at bounding box center [470, 284] width 50 height 19
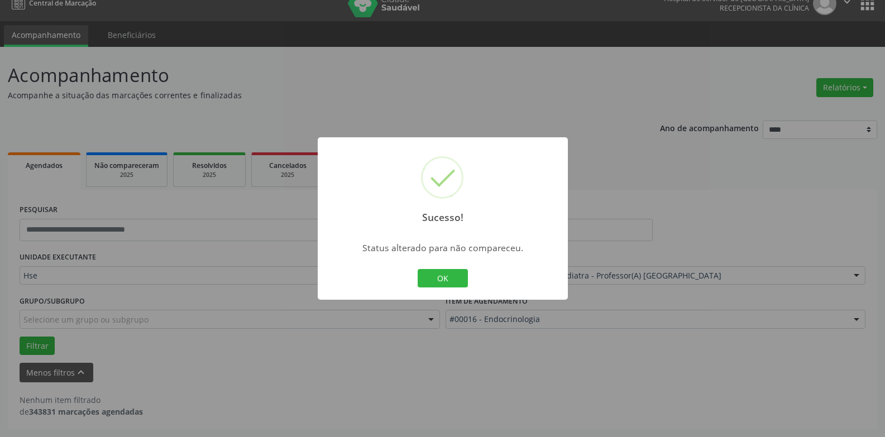
scroll to position [15, 0]
click at [448, 277] on button "OK" at bounding box center [443, 278] width 50 height 19
